Goal: Transaction & Acquisition: Subscribe to service/newsletter

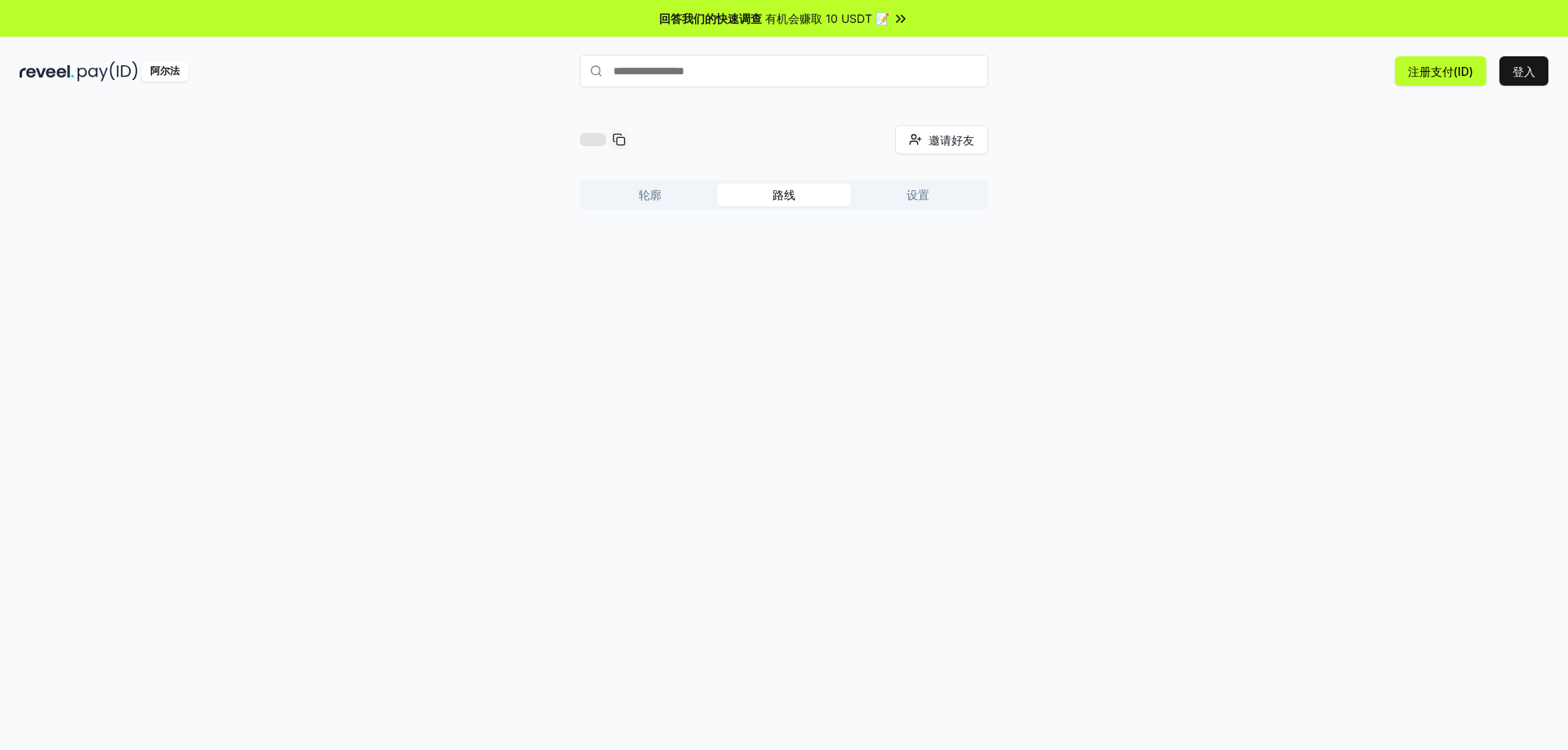
click at [775, 200] on font "路线" at bounding box center [784, 195] width 23 height 13
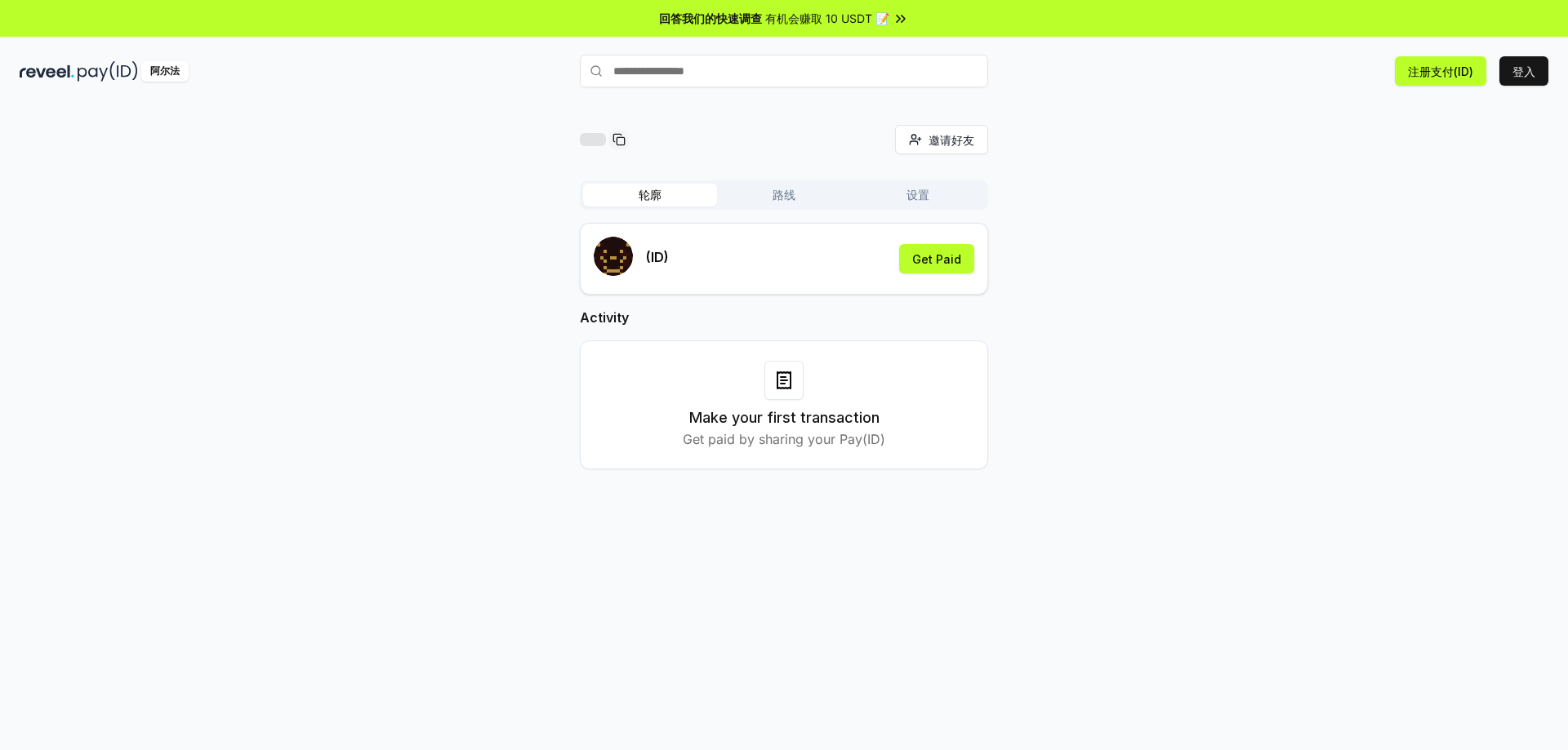
click at [646, 197] on font "轮廓" at bounding box center [651, 195] width 23 height 13
click at [1437, 74] on font "注册支付(ID)" at bounding box center [1440, 71] width 65 height 13
click at [1426, 74] on font "注册支付(ID)" at bounding box center [1440, 71] width 65 height 13
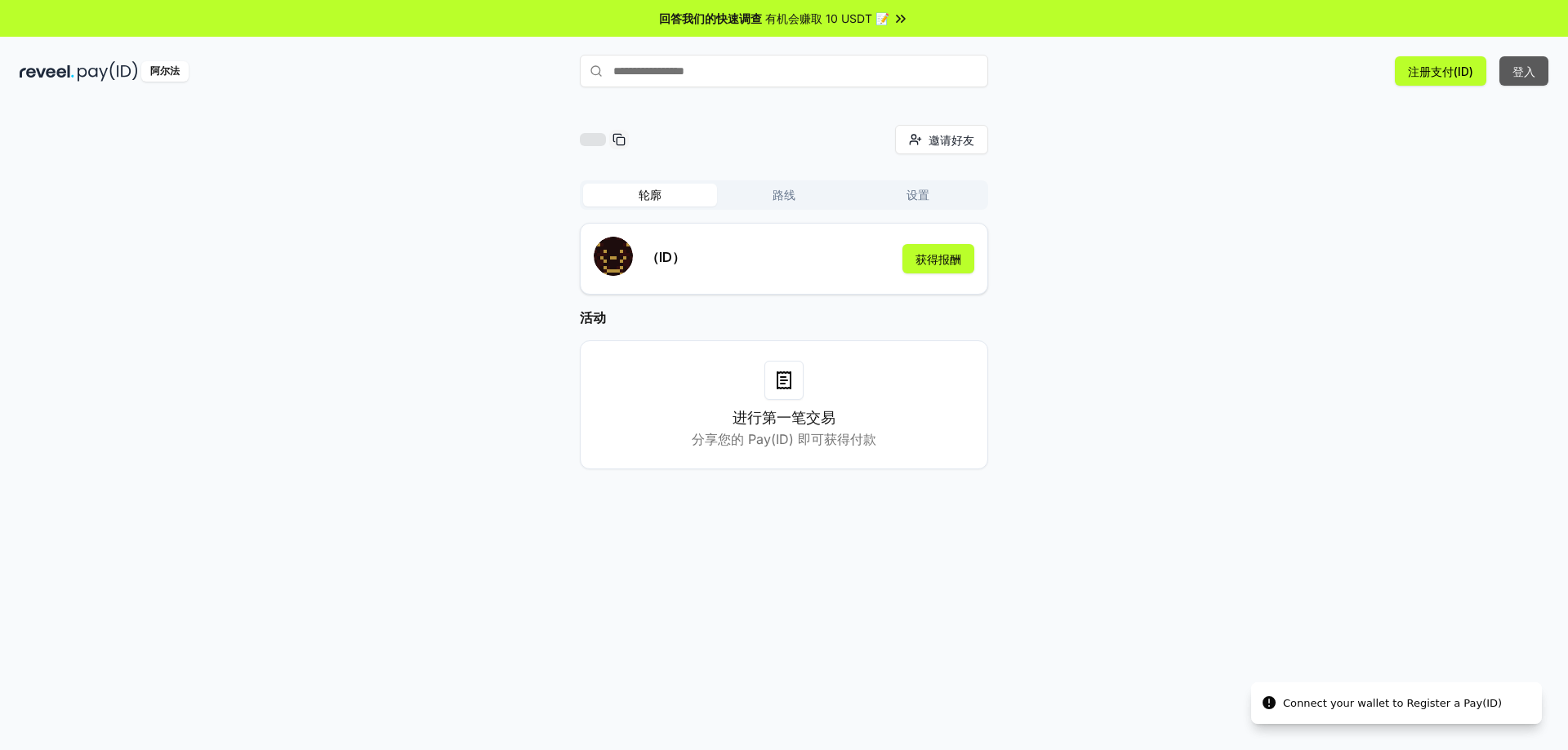
click at [1503, 79] on button "登入" at bounding box center [1524, 71] width 49 height 30
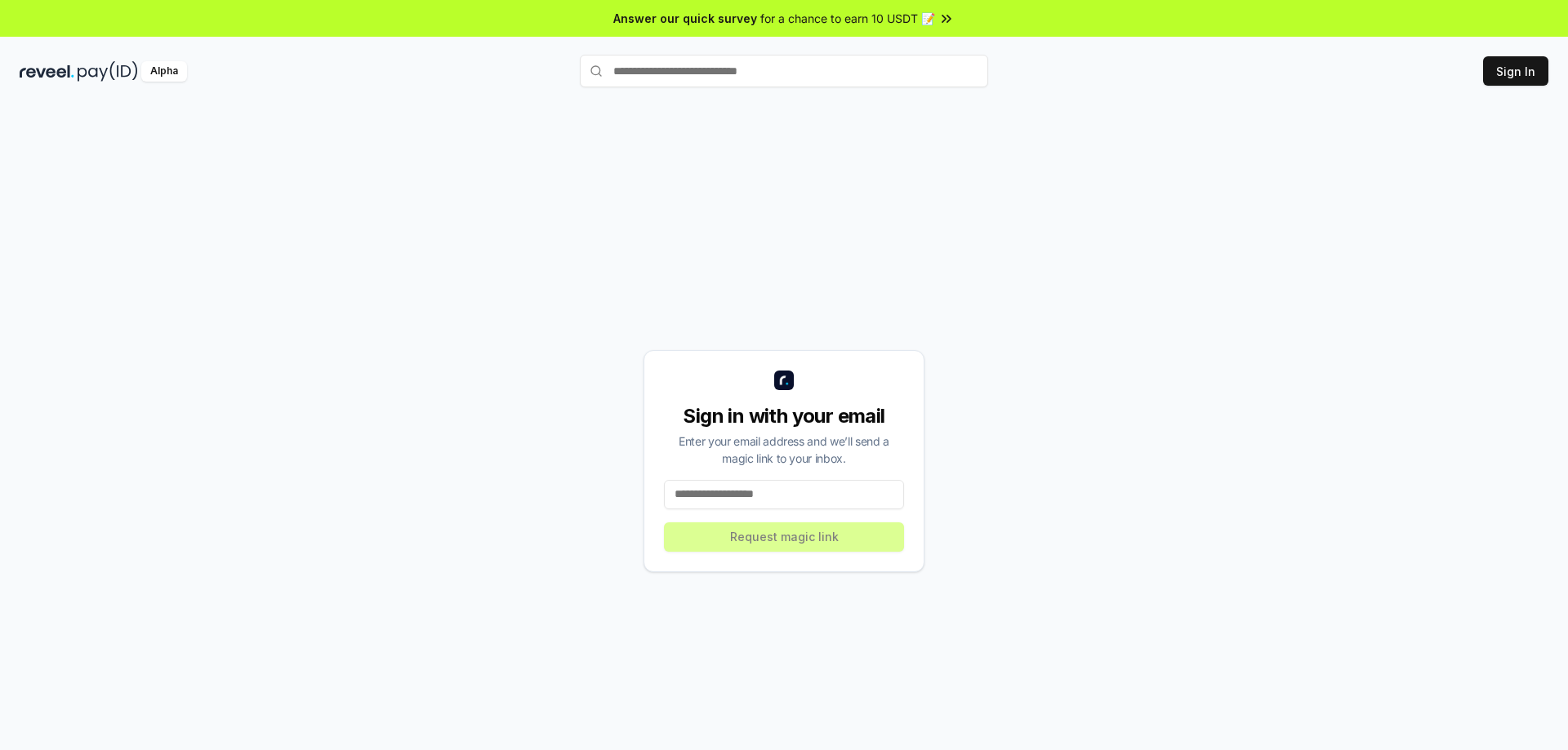
click at [774, 487] on input at bounding box center [784, 494] width 240 height 30
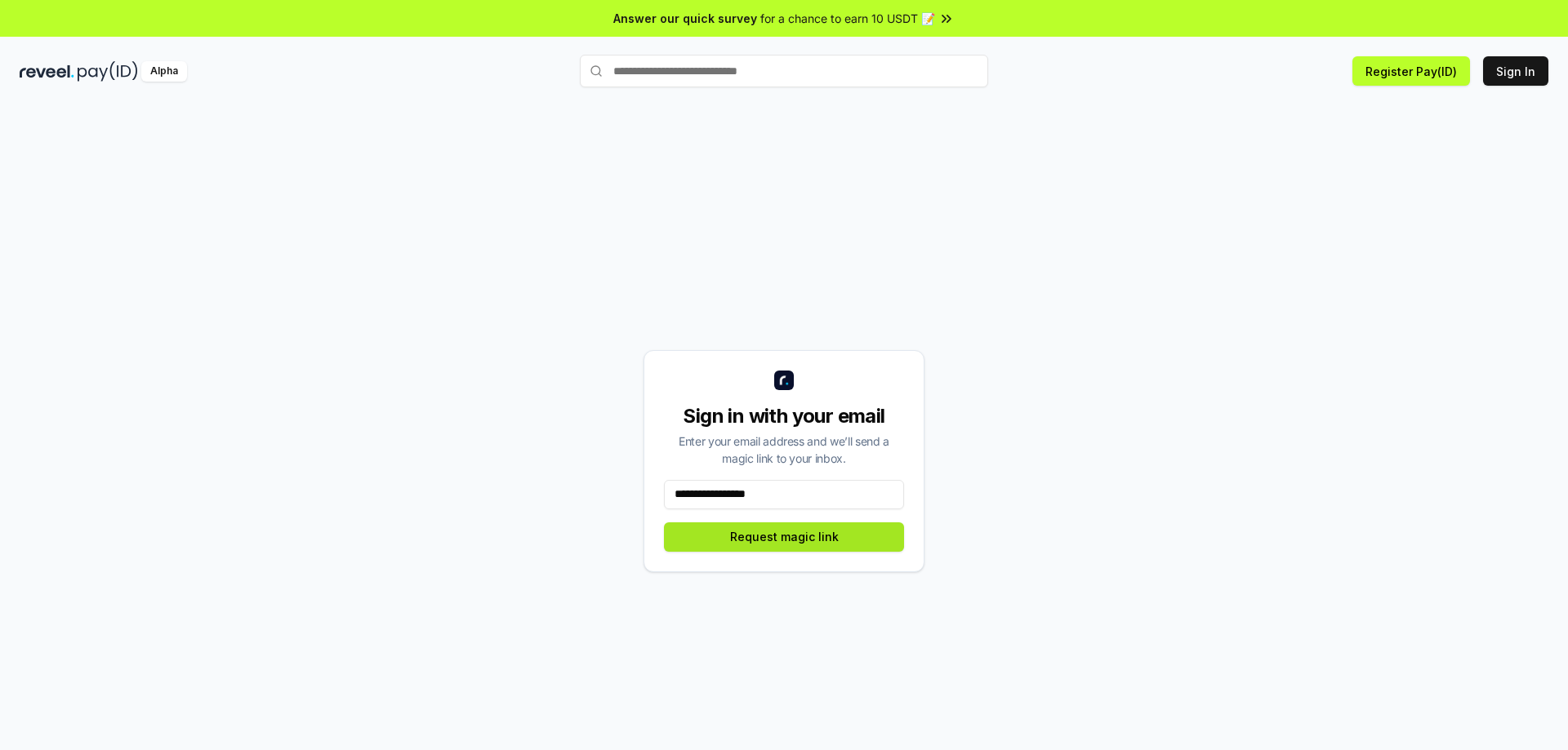
type input "**********"
click at [779, 531] on button "Request magic link" at bounding box center [784, 537] width 240 height 30
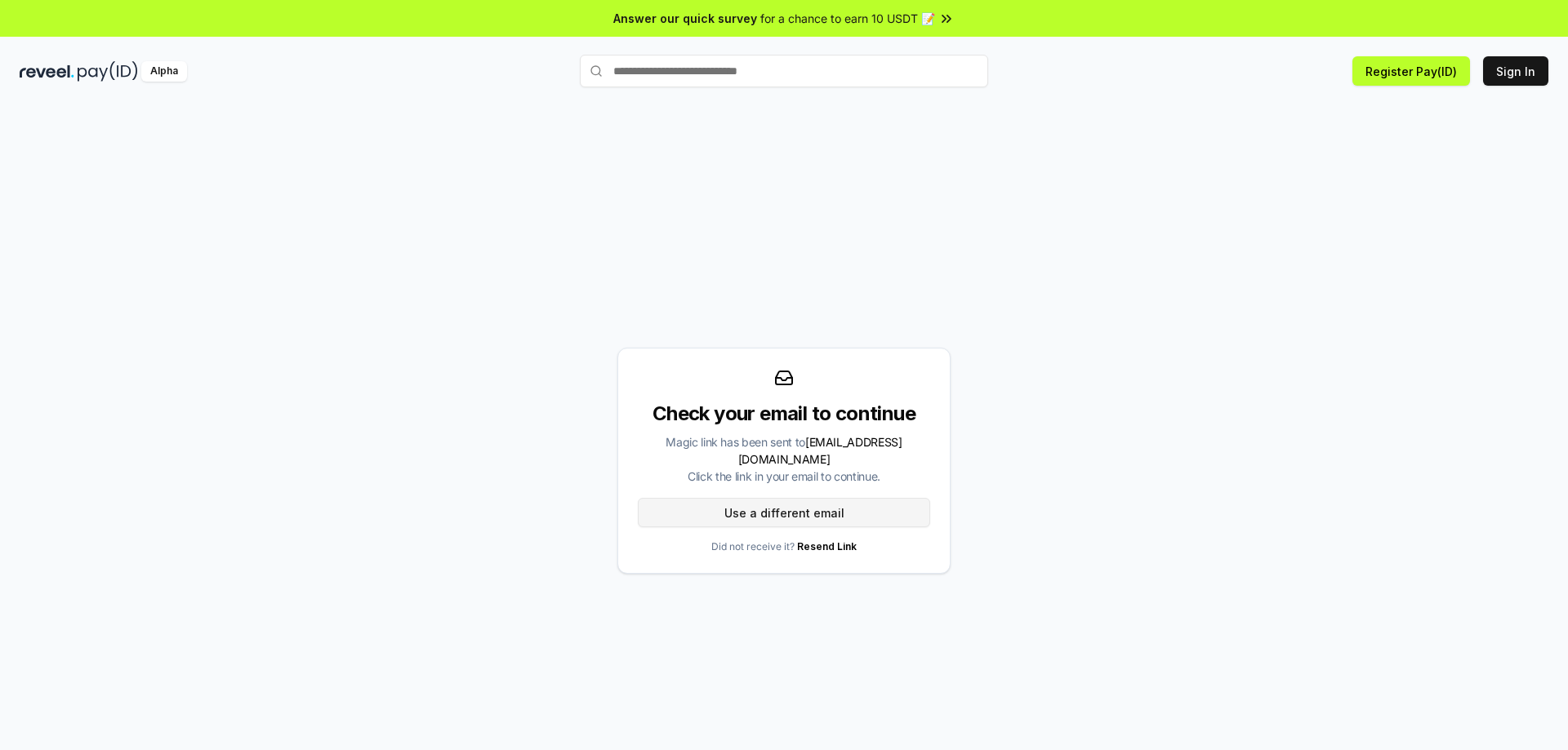
click at [826, 502] on button "Use a different email" at bounding box center [784, 512] width 293 height 30
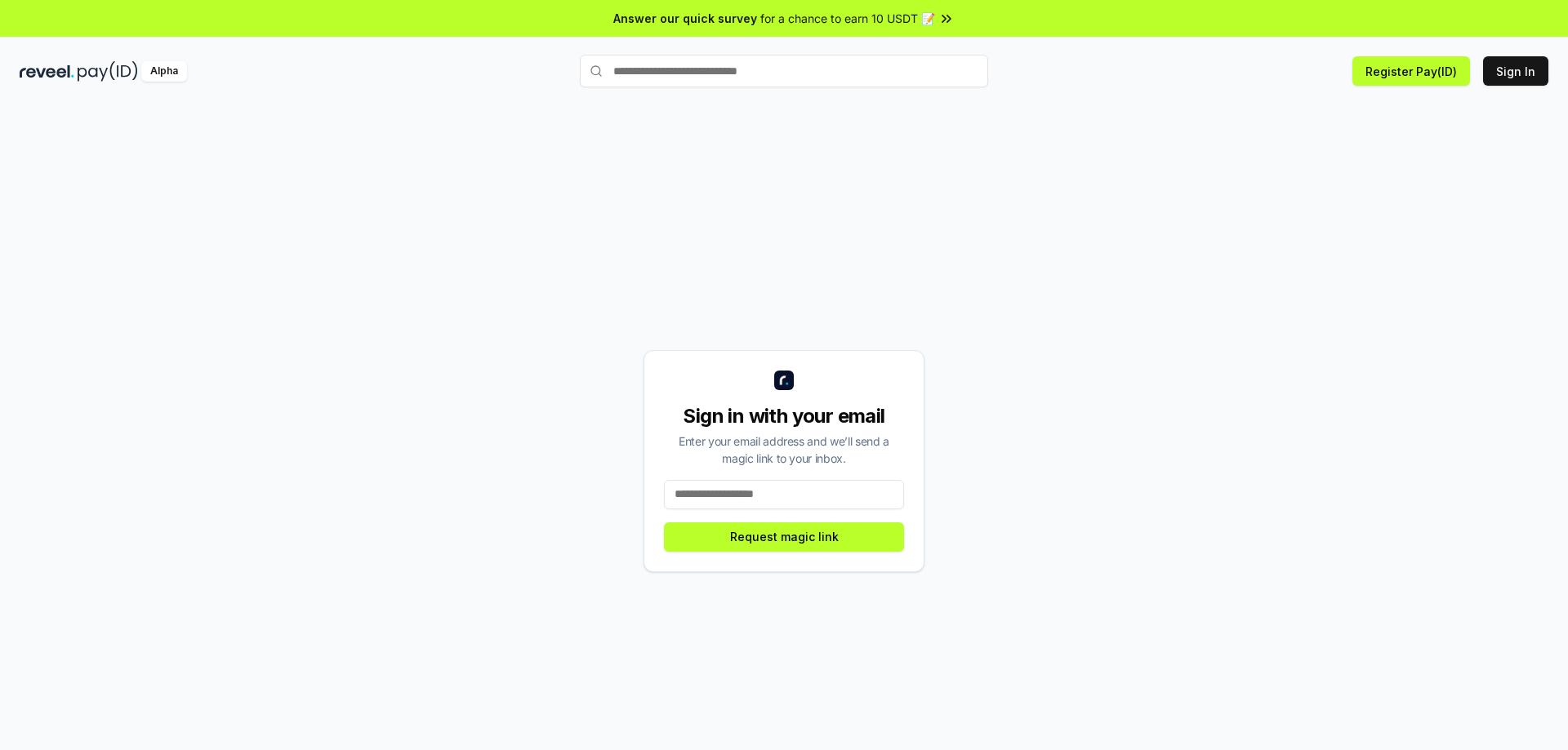
click at [823, 498] on input at bounding box center [784, 494] width 240 height 30
click at [795, 497] on input at bounding box center [784, 494] width 240 height 30
type input "**********"
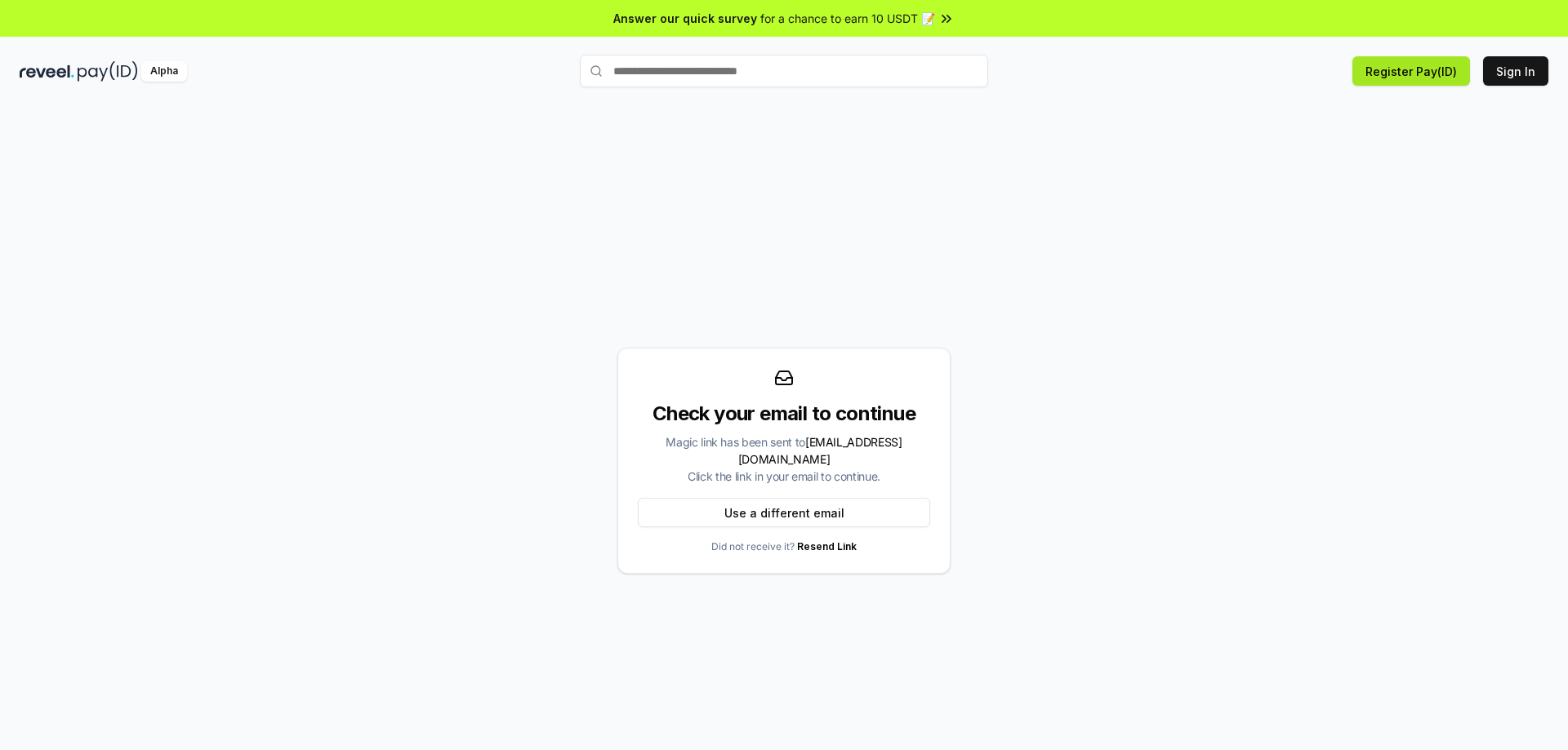
click at [1414, 82] on button "Register Pay(ID)" at bounding box center [1412, 71] width 118 height 30
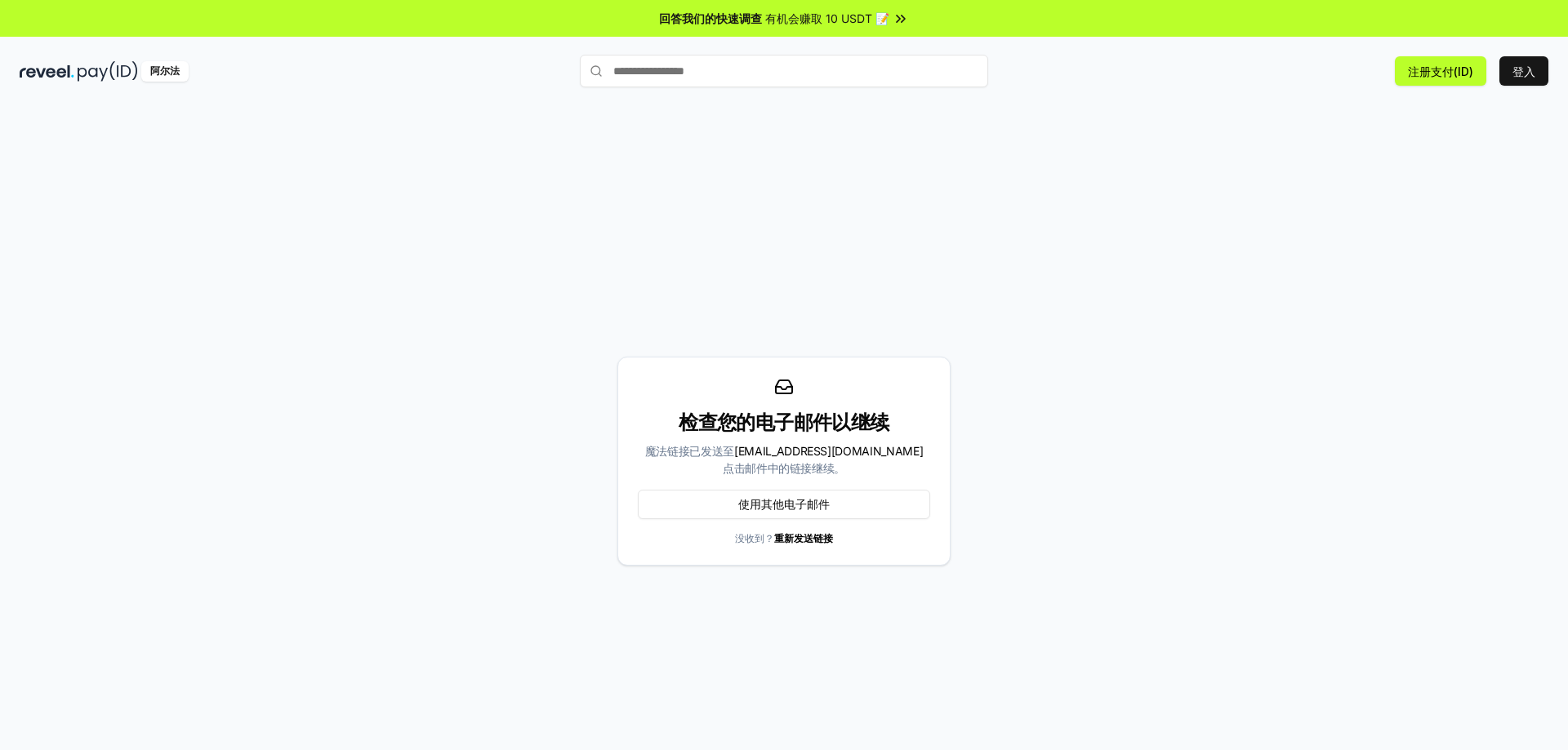
click at [1412, 160] on div "检查您的电子邮件以继续 魔法链接已发送至 1663641577@qq.com 点击邮件中的链接继续。 使用其他电子邮件 没收到？ 重新发送链接" at bounding box center [783, 460] width 1529 height 672
click at [1529, 69] on font "登入" at bounding box center [1524, 71] width 23 height 13
